Goal: Information Seeking & Learning: Learn about a topic

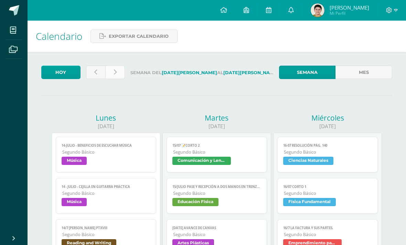
click at [118, 66] on link at bounding box center [115, 72] width 20 height 13
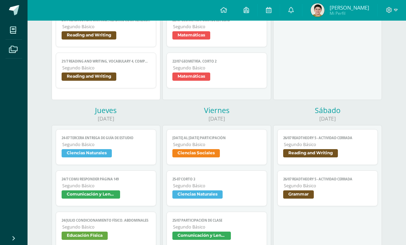
scroll to position [497, 0]
click at [63, 158] on span "Ciencias Naturales" at bounding box center [87, 153] width 50 height 8
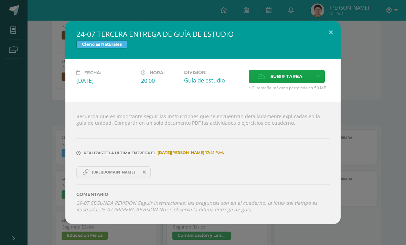
click at [95, 178] on link "https://centroeducativoelvalle-my.sharepoint.com/:w:/g/personal/pablo_anleu_cen…" at bounding box center [113, 173] width 74 height 12
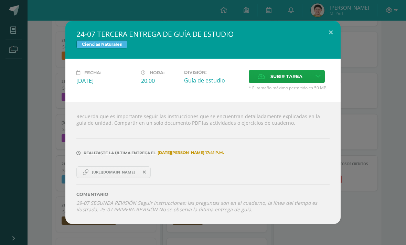
scroll to position [146, 0]
click at [365, 103] on div "24-07 TERCERA ENTREGA DE GUÍA DE ESTUDIO Ciencias Naturales Fecha: Jueves 24 de…" at bounding box center [203, 122] width 400 height 203
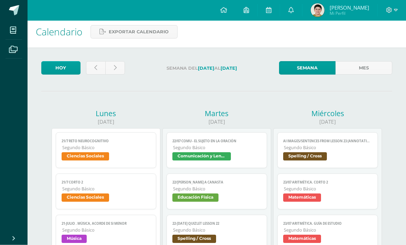
scroll to position [0, 0]
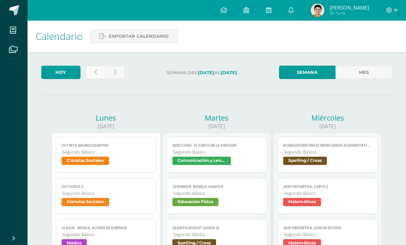
click at [97, 66] on link at bounding box center [96, 72] width 20 height 13
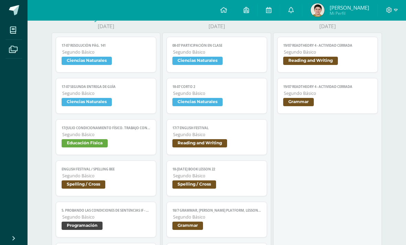
scroll to position [504, 0]
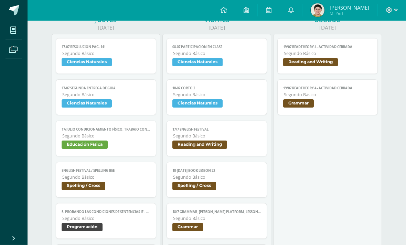
click at [118, 103] on link "17-07 SEGUNDA ENTREGA DE GUÍA Segundo Básico Ciencias Naturales" at bounding box center [106, 98] width 100 height 36
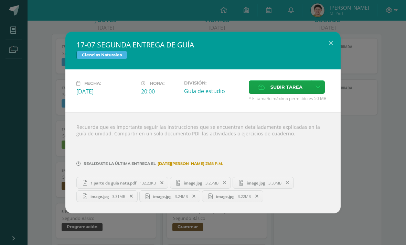
click at [125, 189] on div "1 parte de guia natu.pdf 132.23KB image.jpg 3.25MB image.jpg" at bounding box center [202, 188] width 253 height 27
click at [129, 189] on link "1 parte de guia natu.pdf 132.23KB" at bounding box center [122, 183] width 92 height 12
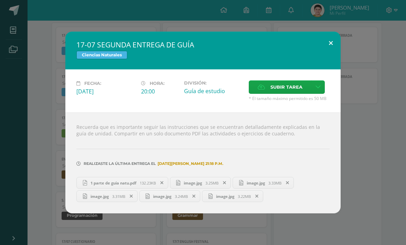
click at [323, 42] on button at bounding box center [331, 43] width 20 height 23
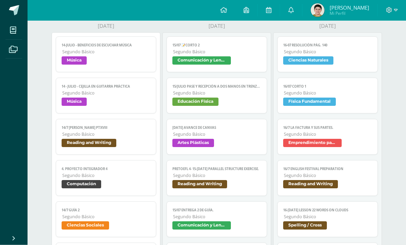
scroll to position [0, 0]
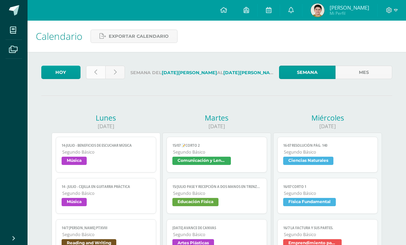
click at [97, 70] on link at bounding box center [96, 72] width 20 height 13
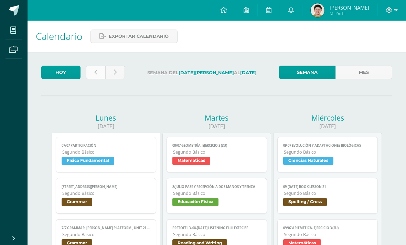
click at [94, 71] on link at bounding box center [96, 72] width 20 height 13
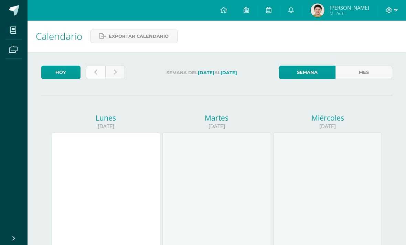
click at [97, 75] on link at bounding box center [96, 72] width 20 height 13
click at [94, 71] on link at bounding box center [96, 72] width 20 height 13
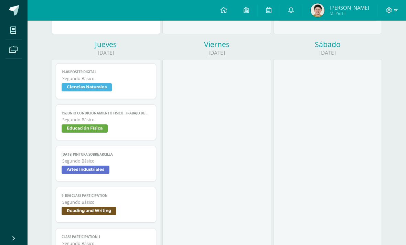
scroll to position [605, 0]
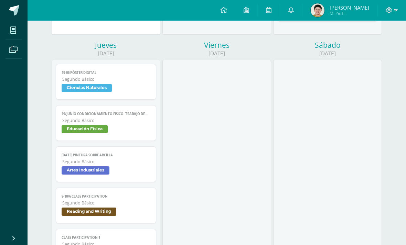
click at [84, 70] on link "19-06 Póster digital Segundo Básico Ciencias Naturales" at bounding box center [106, 82] width 100 height 36
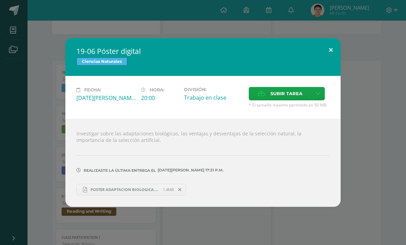
click at [337, 47] on button at bounding box center [331, 49] width 20 height 23
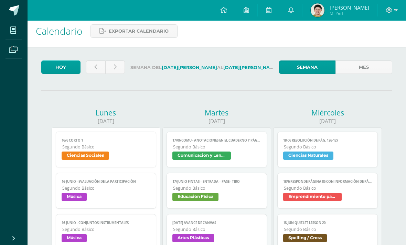
scroll to position [0, 0]
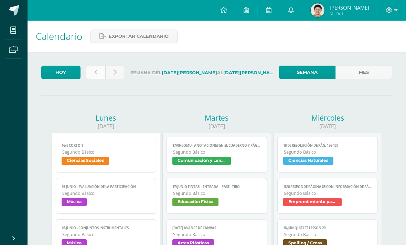
click at [95, 74] on icon at bounding box center [95, 72] width 3 height 6
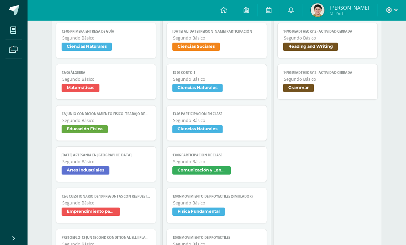
scroll to position [645, 0]
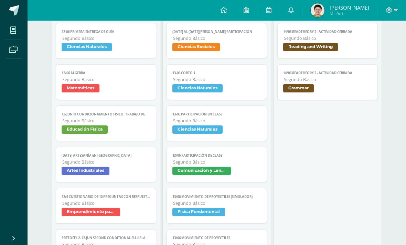
click at [112, 38] on link "12-06 PRIMERA ENTREGA DE GUÍA Segundo Básico Ciencias Naturales" at bounding box center [106, 41] width 100 height 36
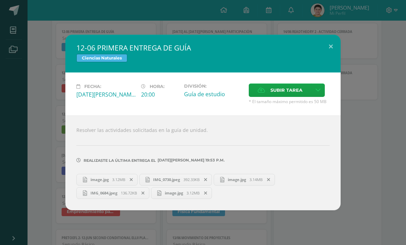
click at [110, 182] on span "image.jpg" at bounding box center [99, 179] width 25 height 5
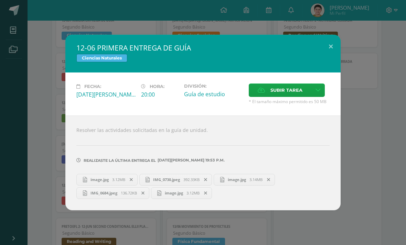
click at [179, 182] on span "IMG_0730.jpeg" at bounding box center [167, 179] width 34 height 5
click at [241, 178] on span "image.jpg" at bounding box center [236, 179] width 25 height 5
click at [121, 199] on link "IMG_0684.jpeg 136.72KB" at bounding box center [112, 194] width 73 height 12
click at [199, 195] on span "3.12MB" at bounding box center [192, 193] width 13 height 5
click at [337, 39] on button at bounding box center [331, 46] width 20 height 23
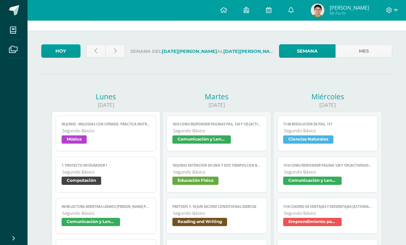
scroll to position [0, 0]
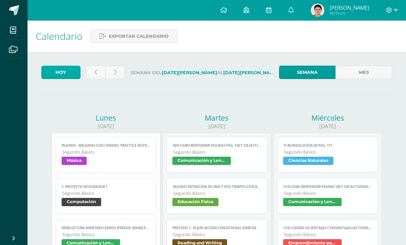
click at [67, 72] on link "Hoy" at bounding box center [60, 72] width 39 height 13
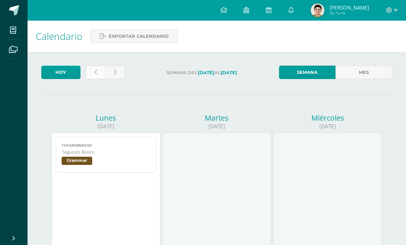
click at [101, 69] on link at bounding box center [96, 72] width 20 height 13
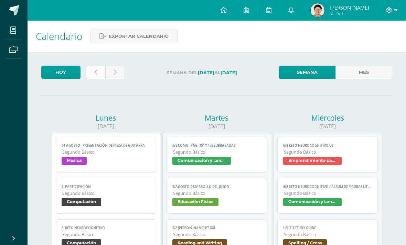
click at [99, 71] on link at bounding box center [96, 72] width 20 height 13
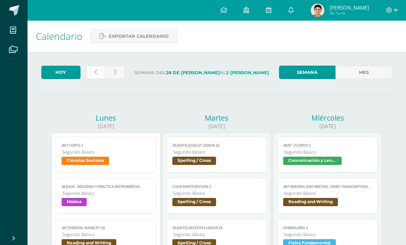
click at [94, 73] on icon at bounding box center [95, 72] width 3 height 6
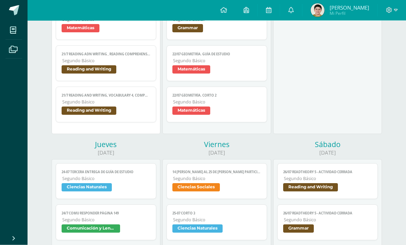
click at [137, 179] on link "24-07 TERCERA ENTREGA DE GUÍA DE ESTUDIO Segundo Básico Ciencias Naturales" at bounding box center [106, 182] width 100 height 36
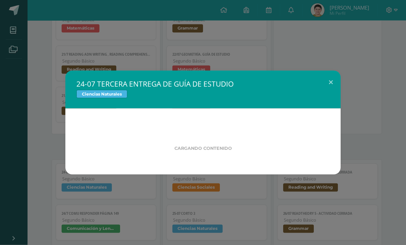
scroll to position [463, 0]
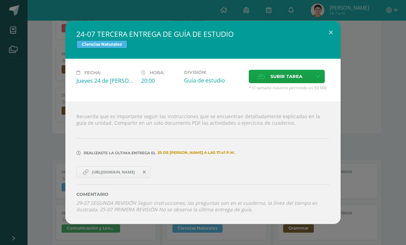
click at [138, 175] on span "[URL][DOMAIN_NAME]" at bounding box center [113, 173] width 50 height 6
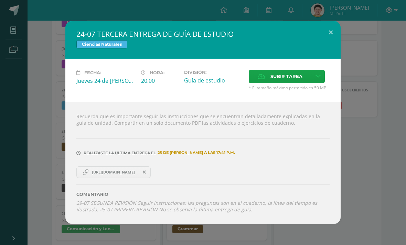
scroll to position [217, 0]
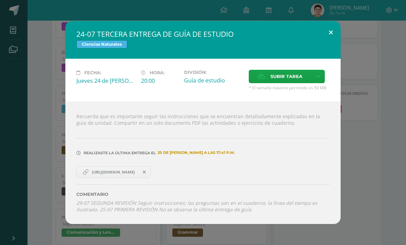
click at [328, 33] on button at bounding box center [331, 32] width 20 height 23
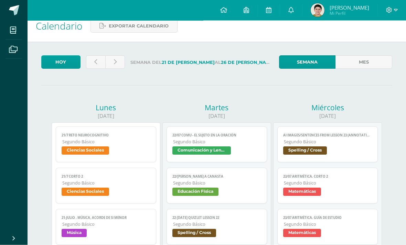
scroll to position [0, 0]
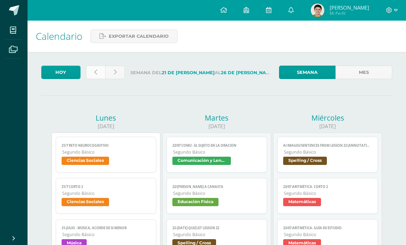
click at [98, 78] on link at bounding box center [96, 72] width 20 height 13
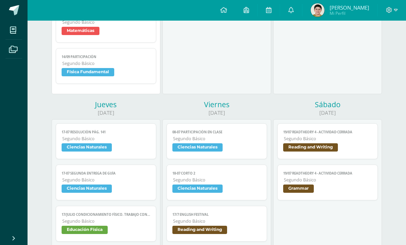
click at [126, 190] on span "Ciencias Naturales" at bounding box center [106, 190] width 88 height 10
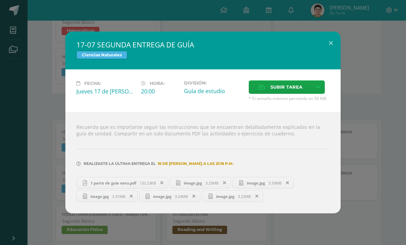
click at [125, 186] on span "1 parte de guia natu.pdf" at bounding box center [113, 183] width 53 height 5
